Goal: Information Seeking & Learning: Check status

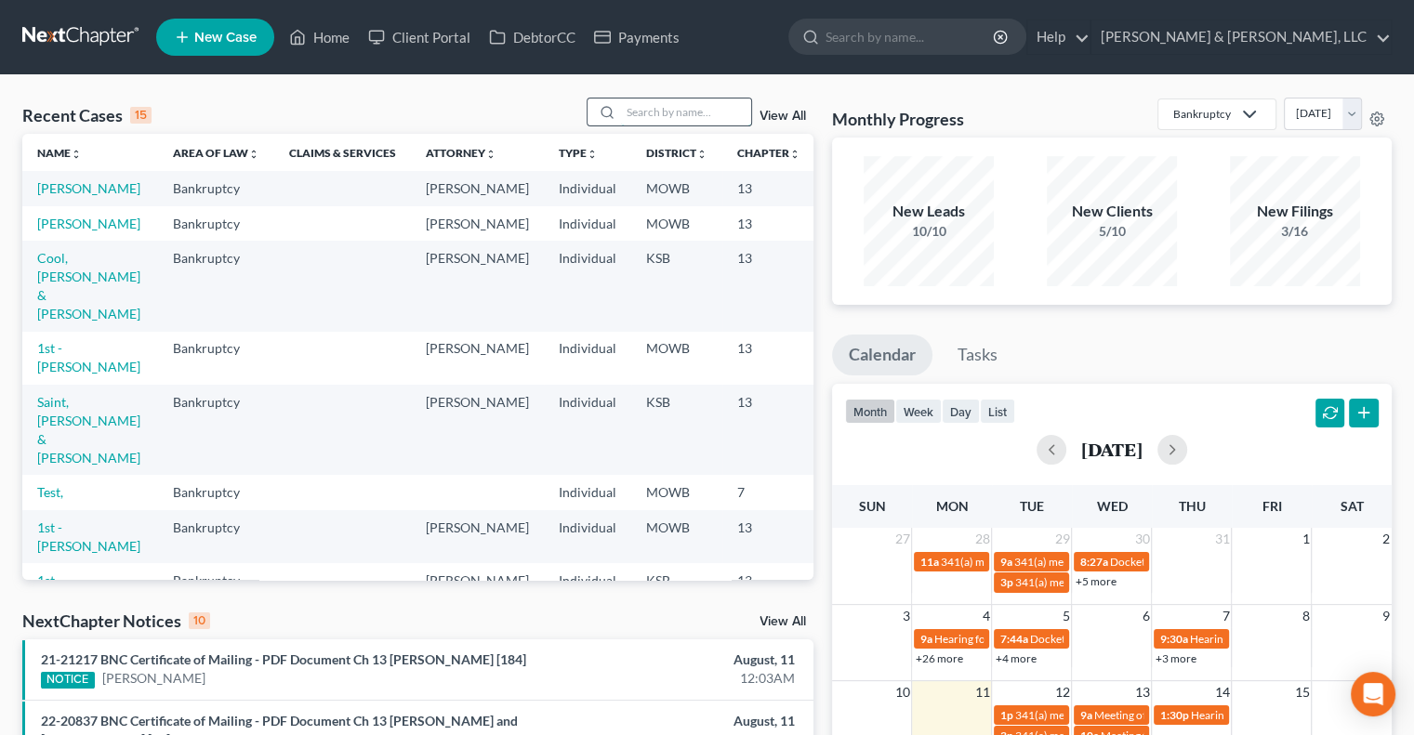
click at [705, 111] on input "search" at bounding box center [686, 112] width 130 height 27
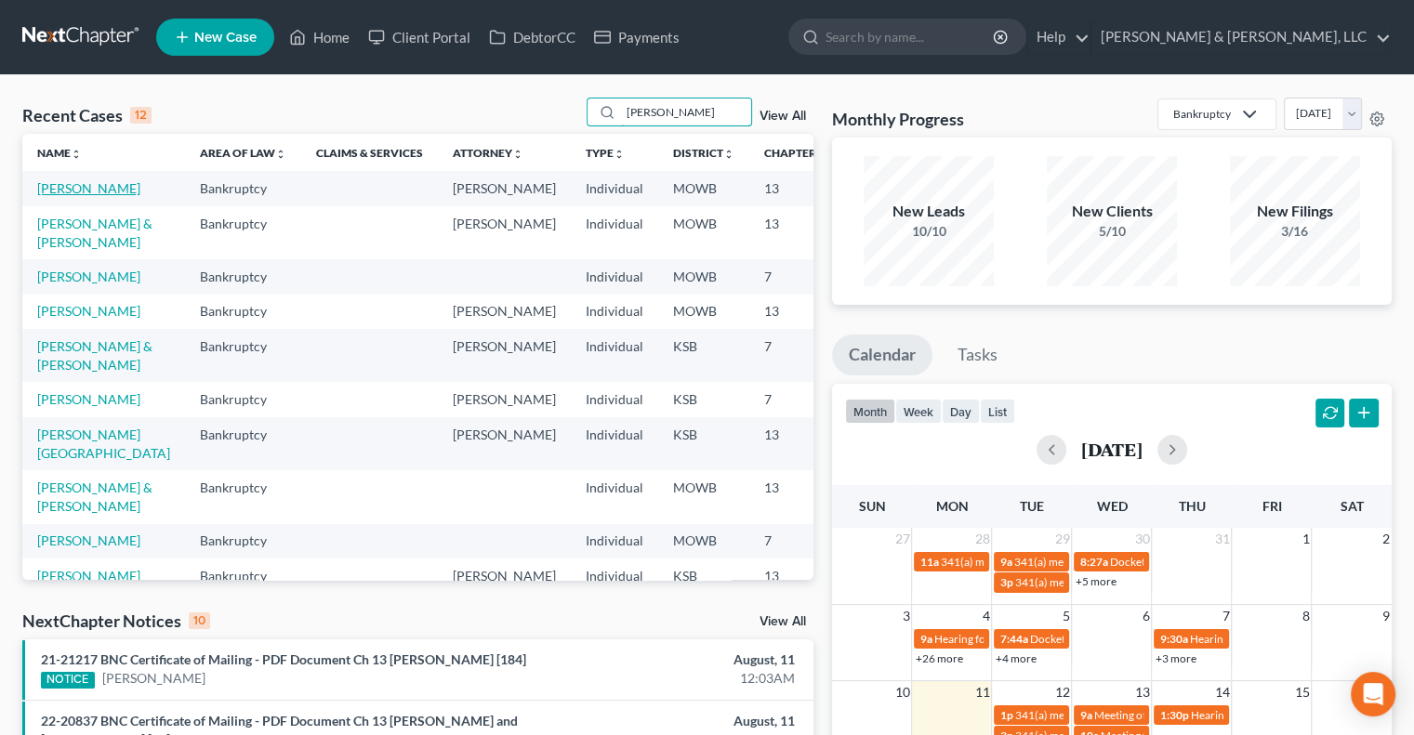
type input "[PERSON_NAME]"
click at [46, 196] on link "[PERSON_NAME]" at bounding box center [88, 188] width 103 height 16
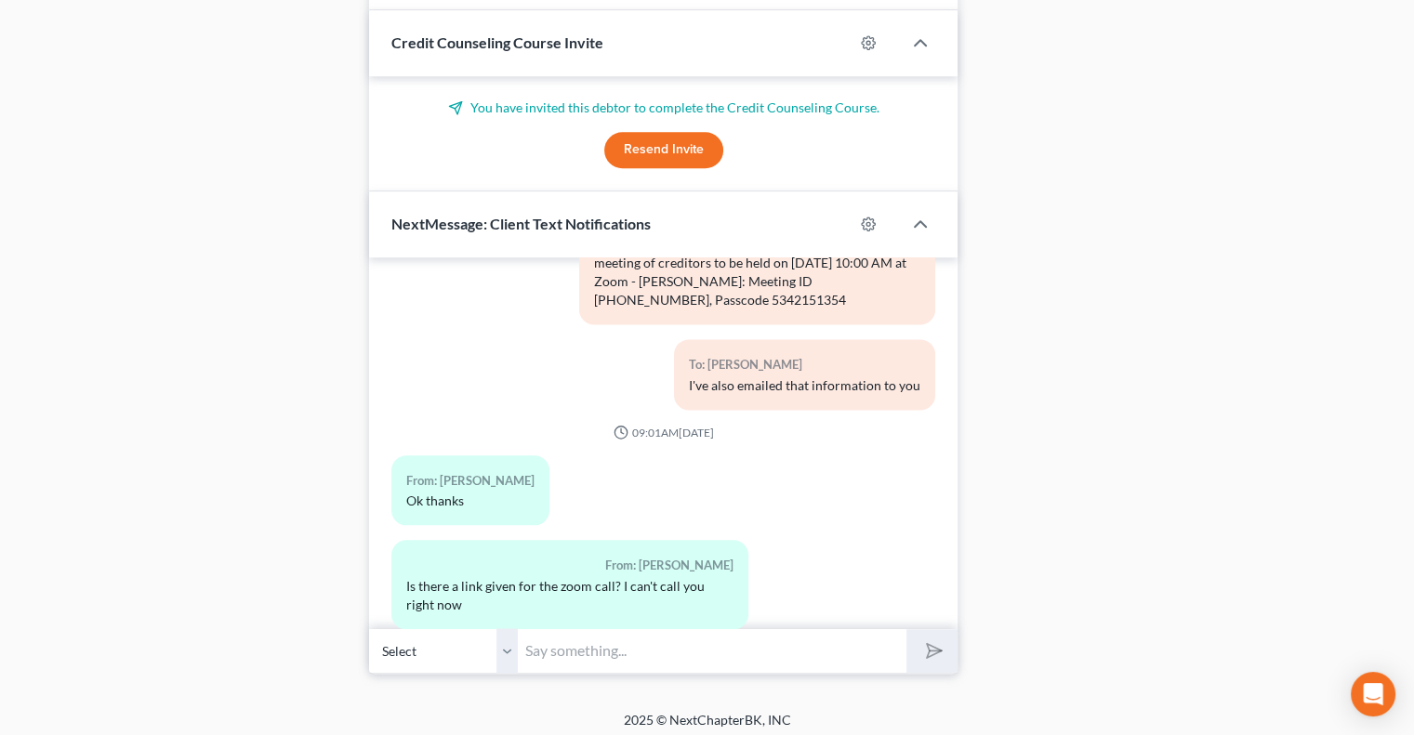
scroll to position [1875, 0]
click at [614, 647] on input "text" at bounding box center [712, 650] width 389 height 46
type input "I always just google zoom log in. or you can download the zoom app"
click at [906, 628] on button "submit" at bounding box center [931, 650] width 51 height 44
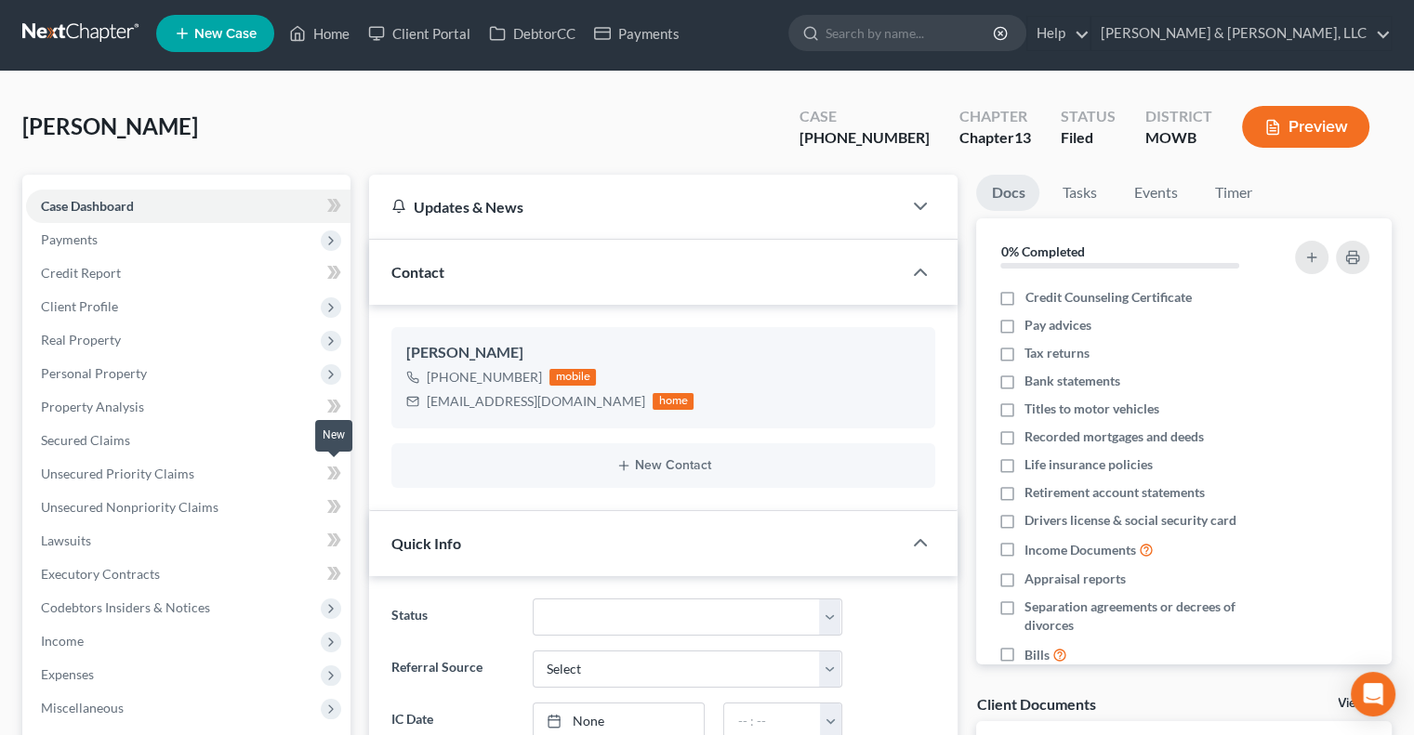
scroll to position [0, 0]
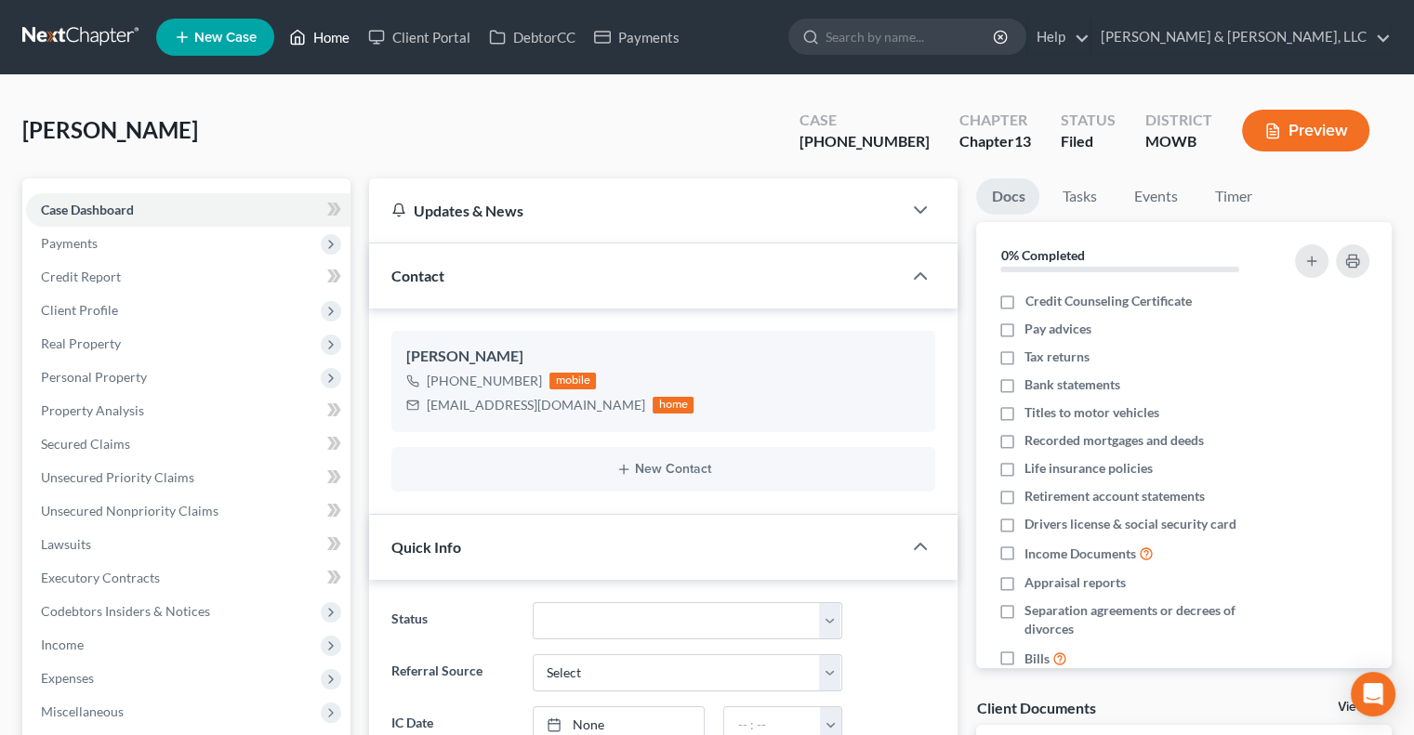
click at [333, 31] on link "Home" at bounding box center [319, 36] width 79 height 33
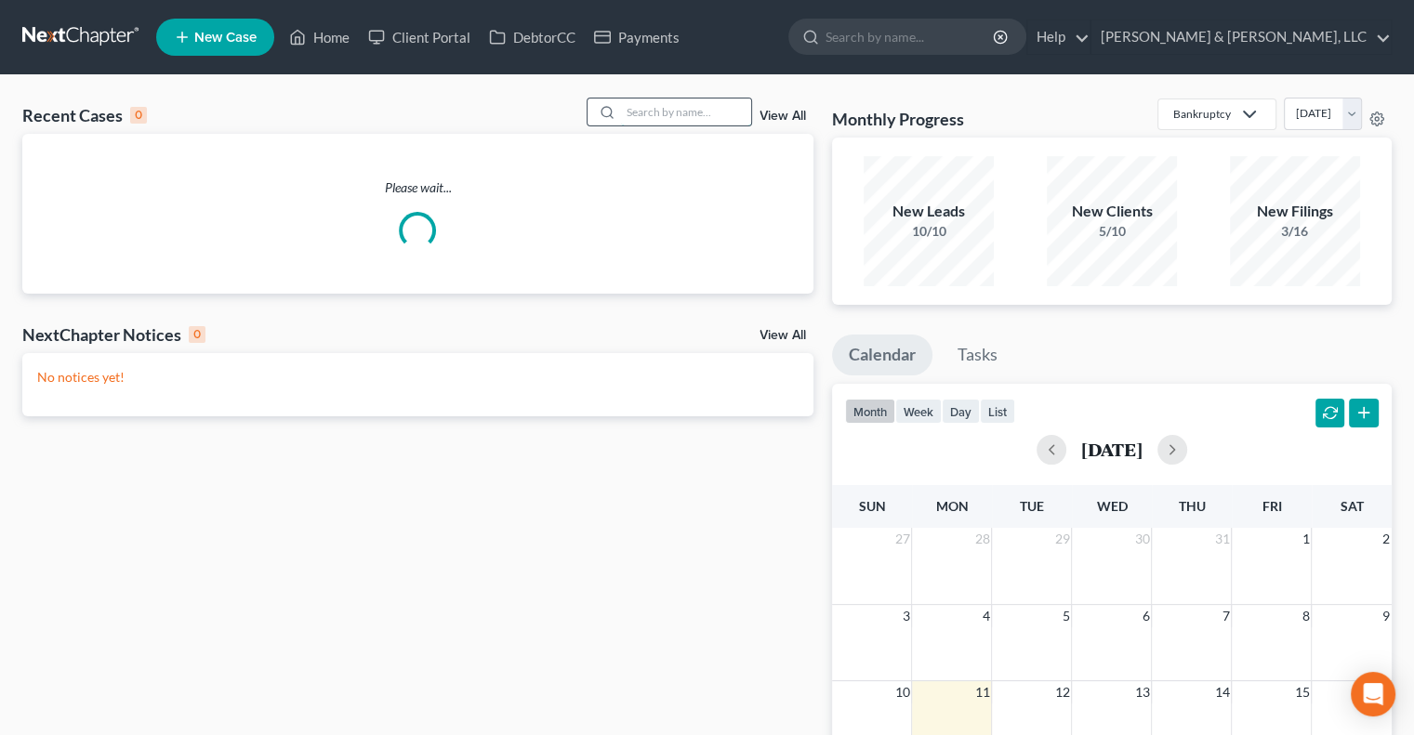
click at [669, 104] on input "search" at bounding box center [686, 112] width 130 height 27
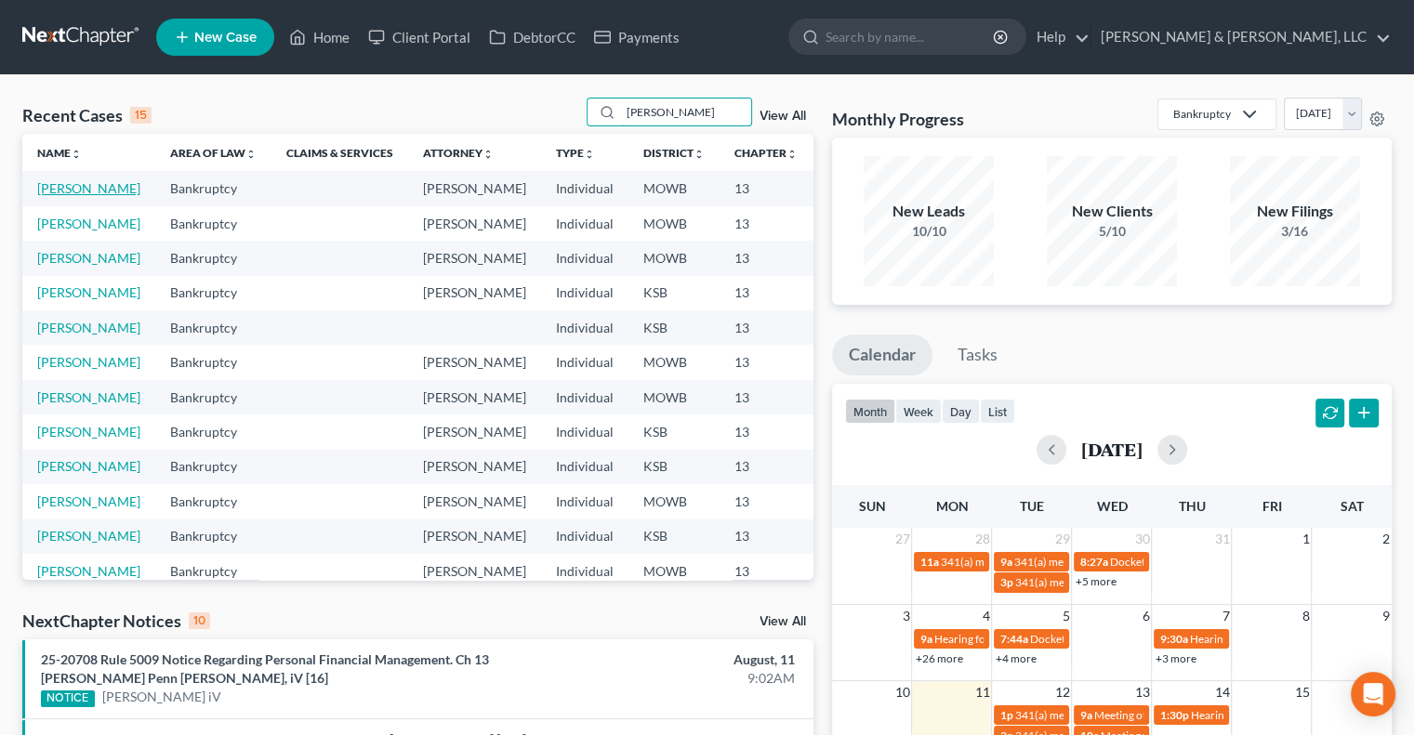
type input "[PERSON_NAME]"
click at [45, 196] on link "[PERSON_NAME]" at bounding box center [88, 188] width 103 height 16
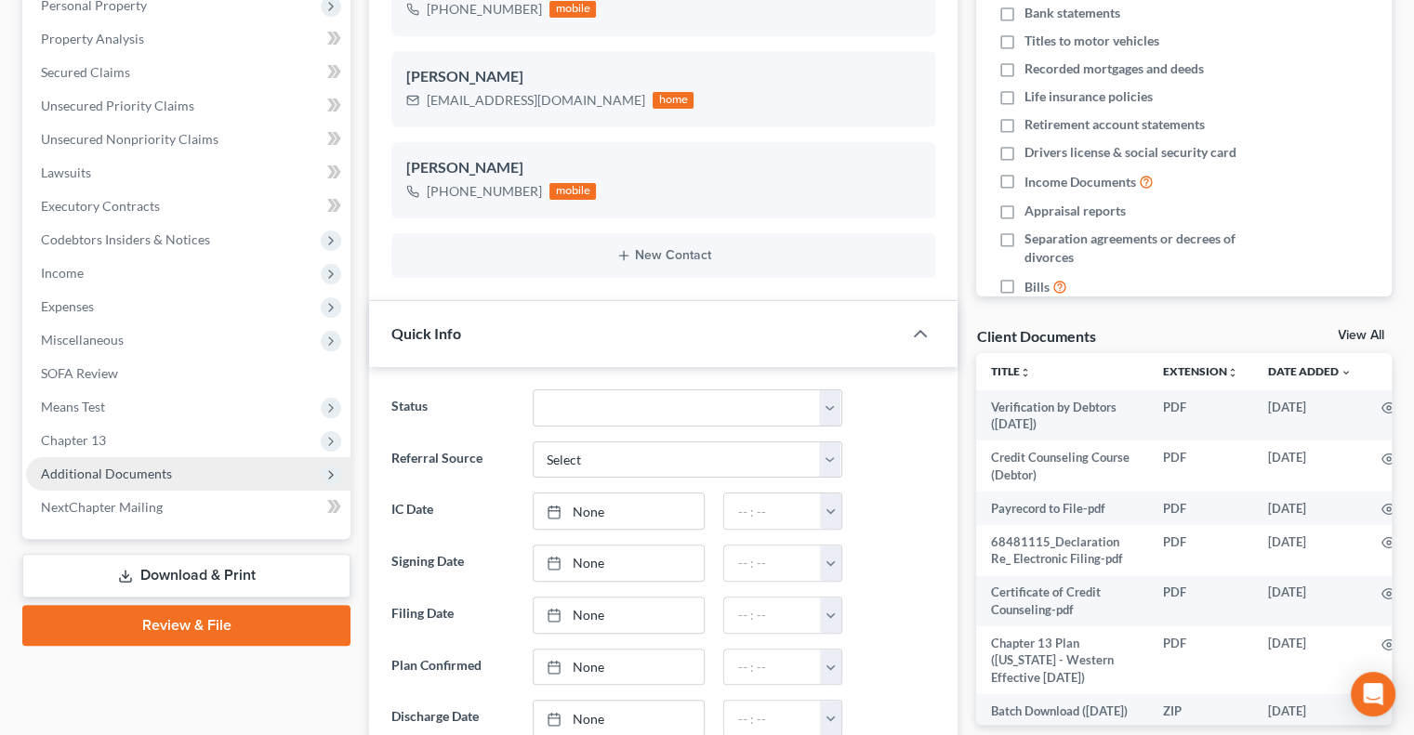
scroll to position [7386, 0]
click at [83, 475] on span "Additional Documents" at bounding box center [106, 474] width 131 height 16
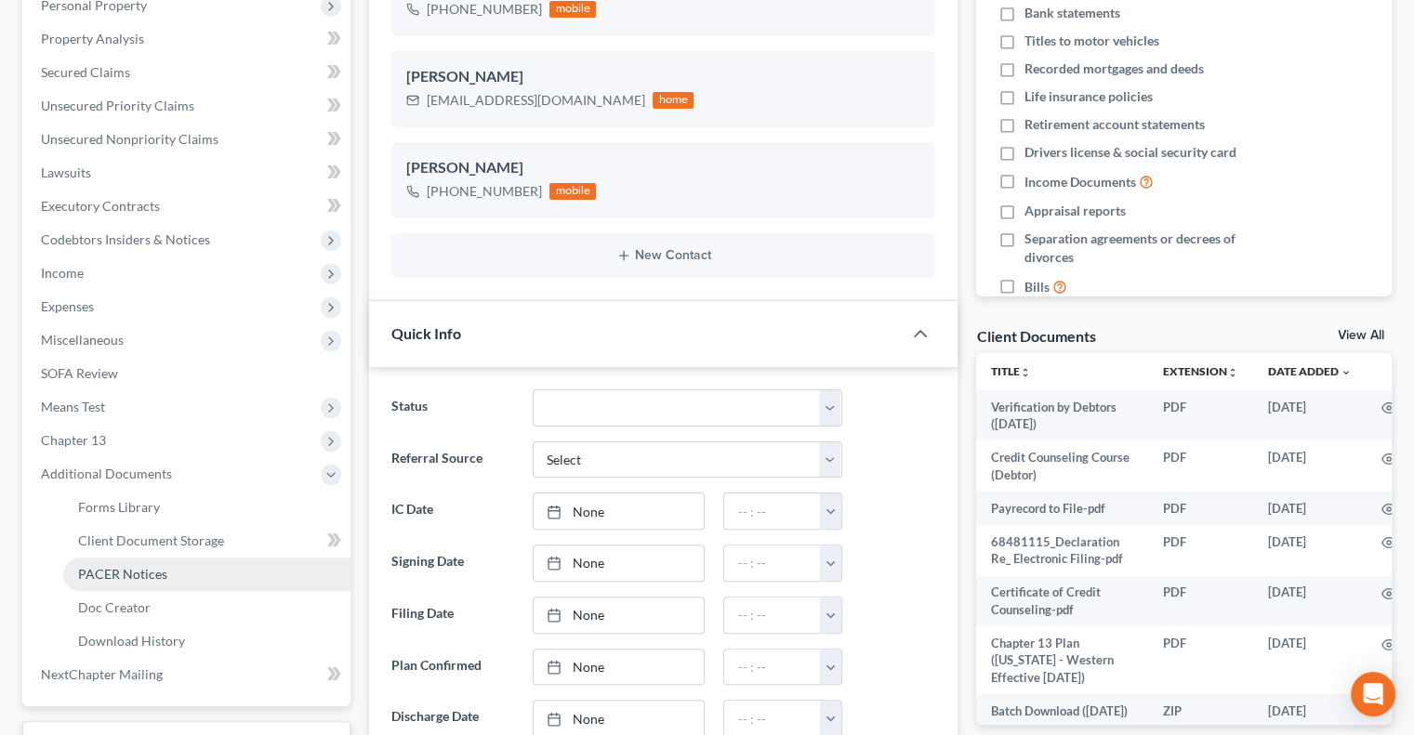
click at [104, 561] on link "PACER Notices" at bounding box center [206, 574] width 287 height 33
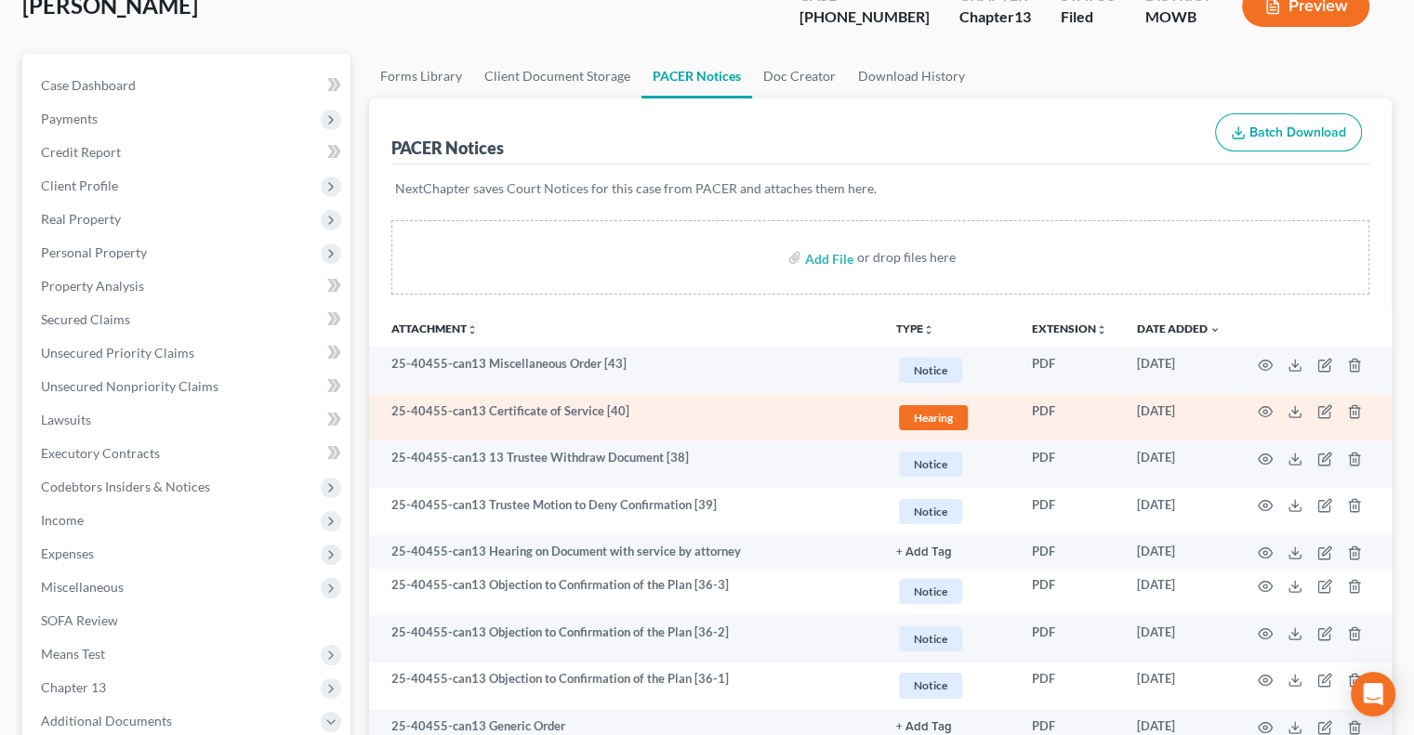
scroll to position [279, 0]
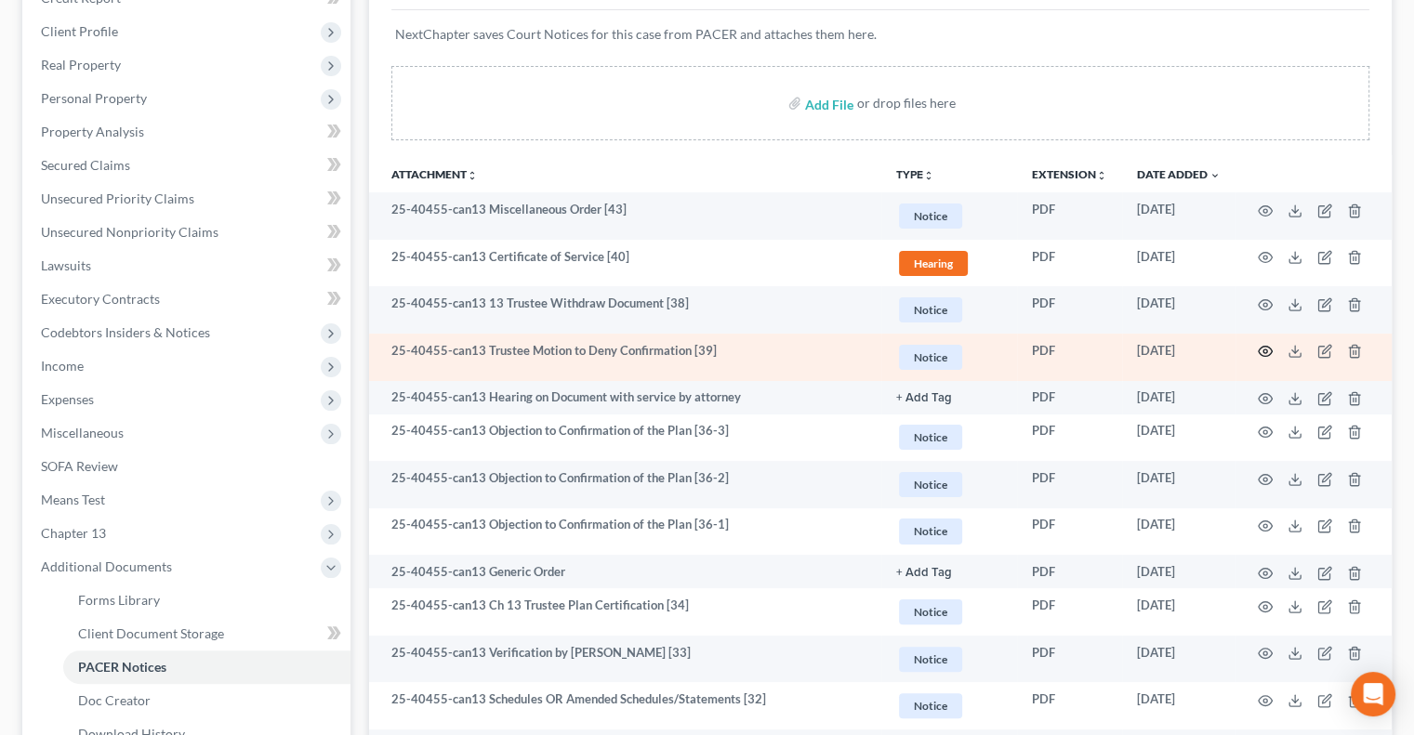
click at [1259, 349] on icon "button" at bounding box center [1266, 352] width 14 height 10
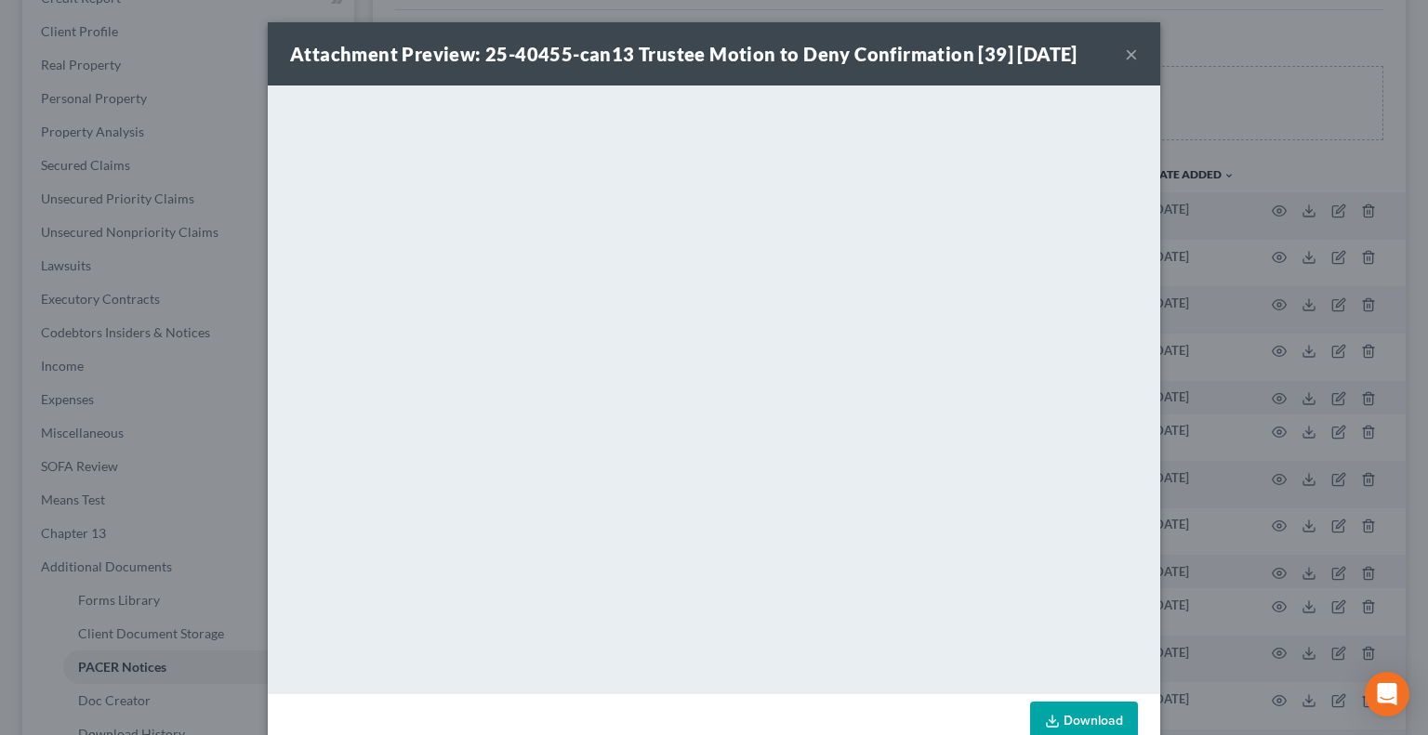
click at [1127, 47] on button "×" at bounding box center [1131, 54] width 13 height 22
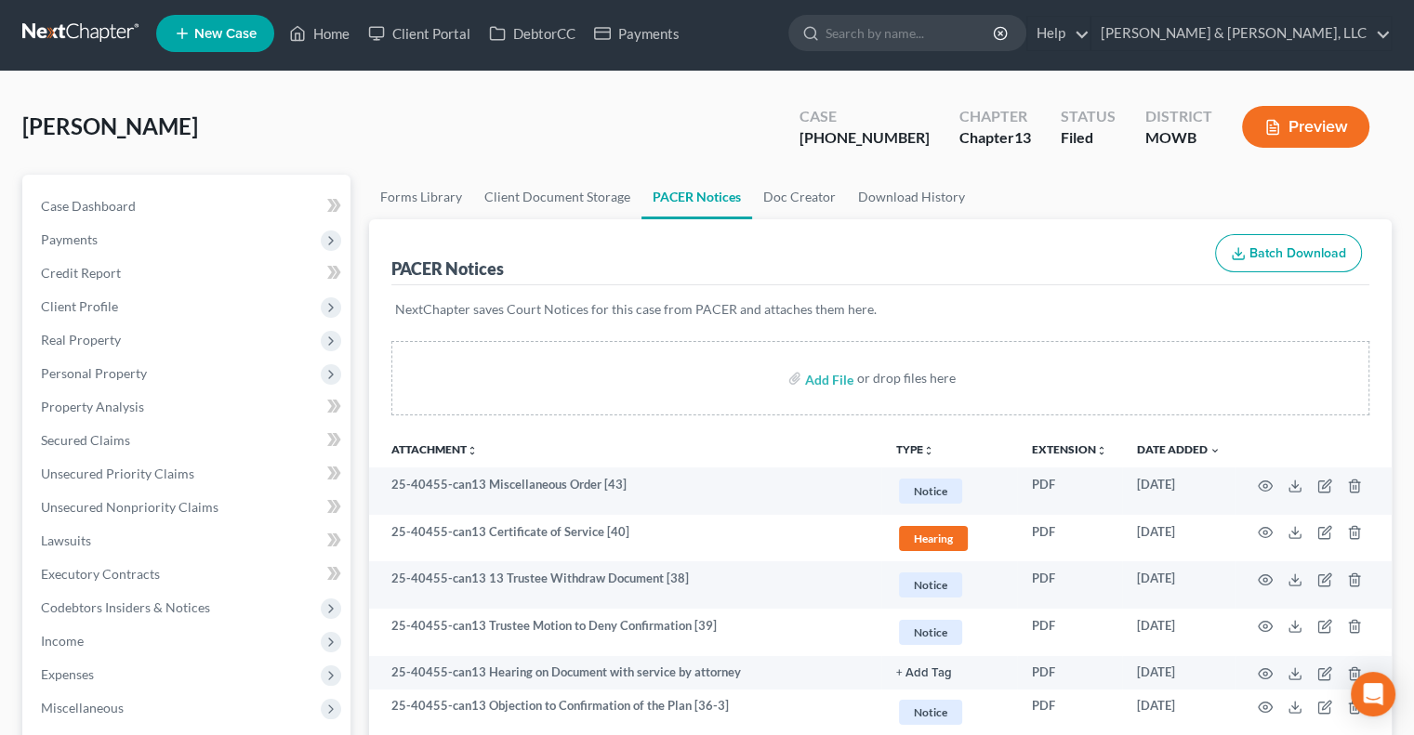
scroll to position [0, 0]
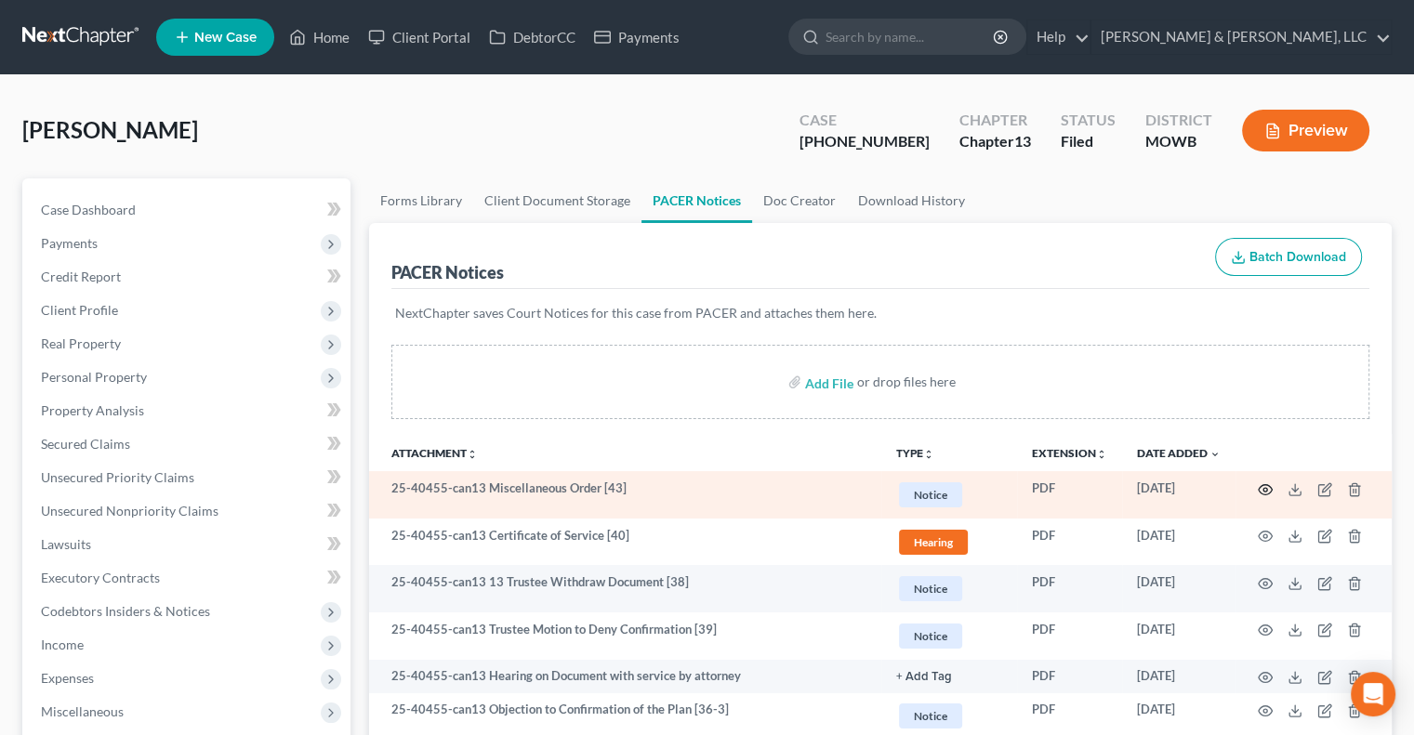
click at [1262, 490] on icon "button" at bounding box center [1265, 489] width 15 height 15
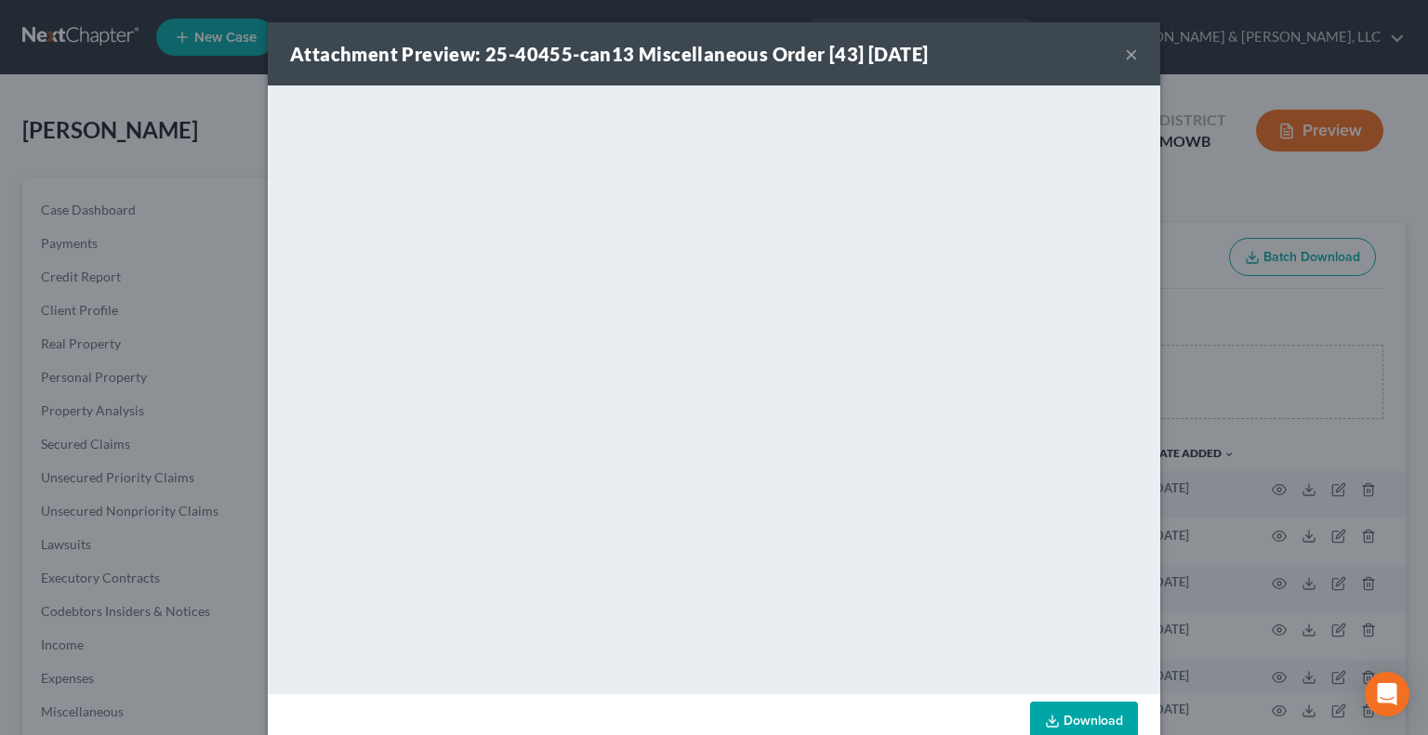
click at [1128, 45] on button "×" at bounding box center [1131, 54] width 13 height 22
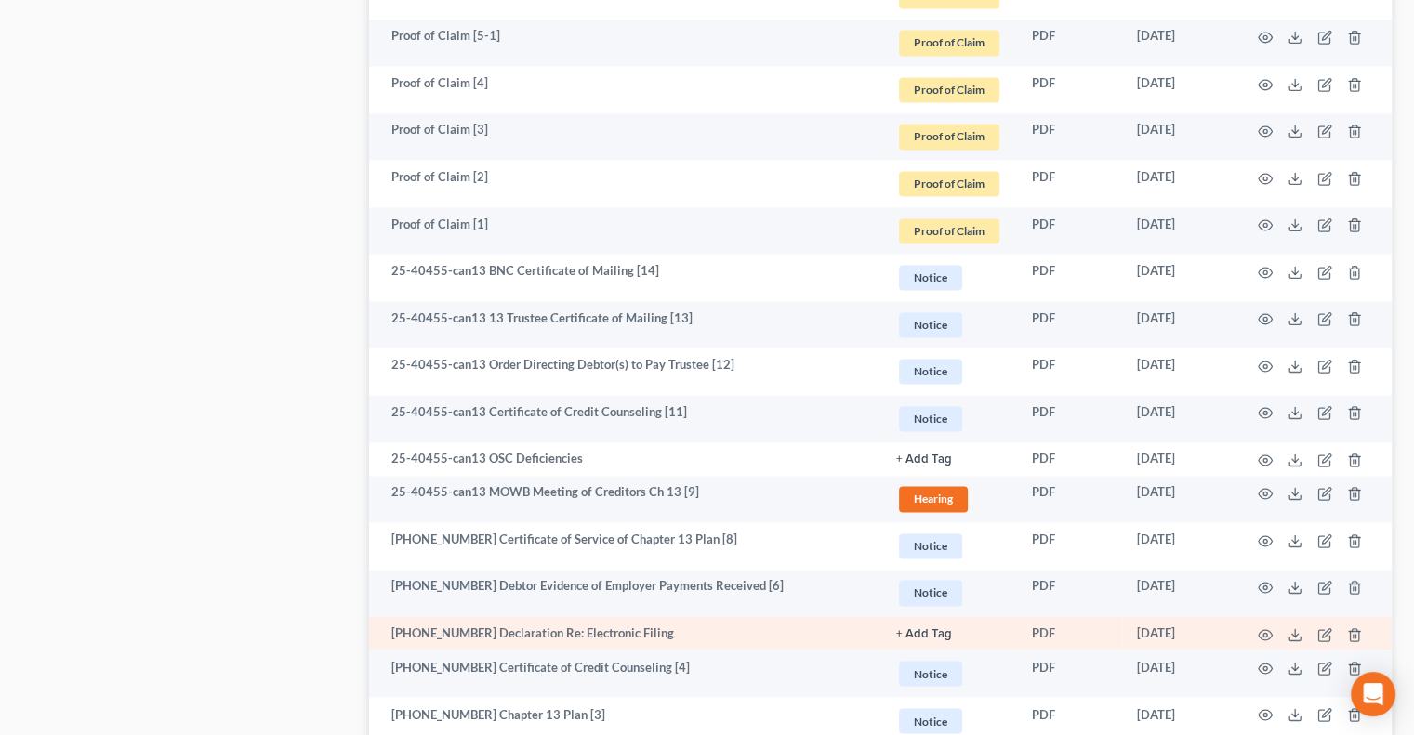
scroll to position [2277, 0]
